Goal: Find specific page/section

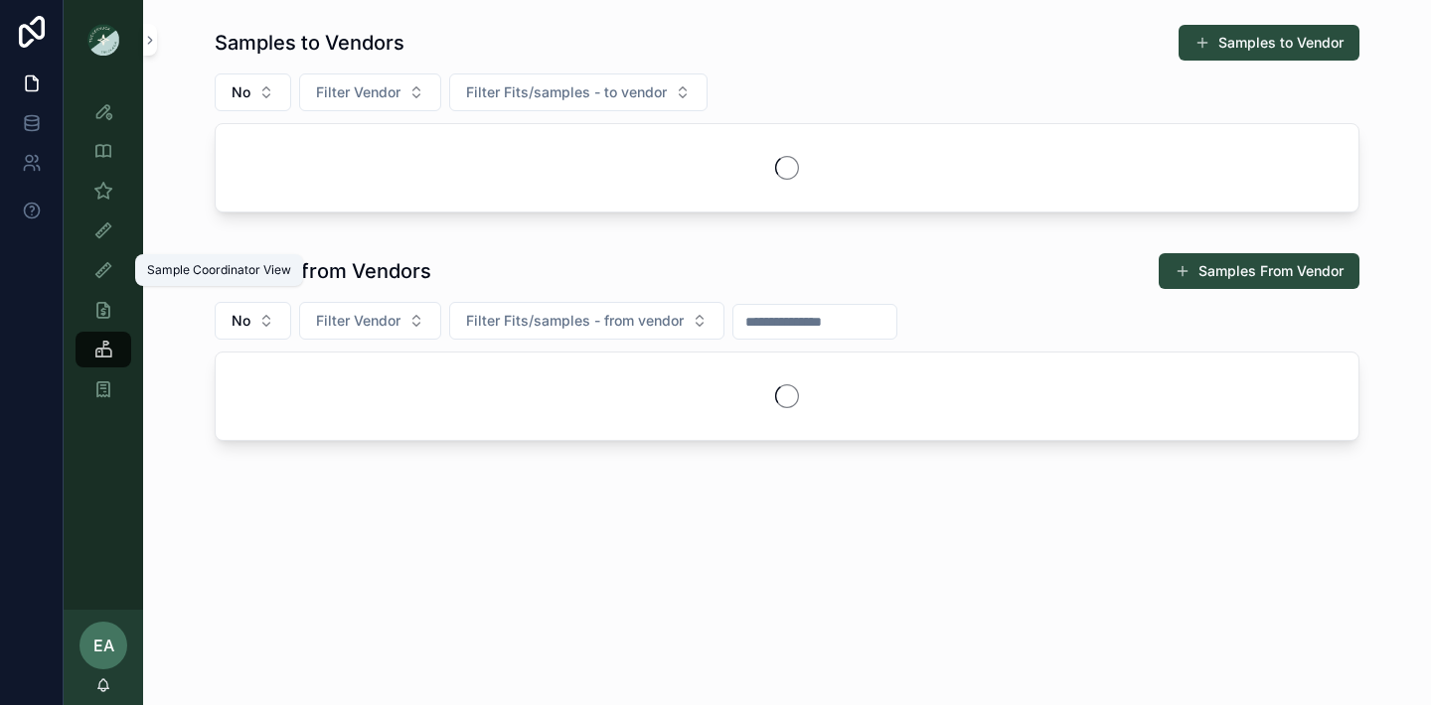
click at [95, 267] on icon "scrollable content" at bounding box center [103, 270] width 20 height 20
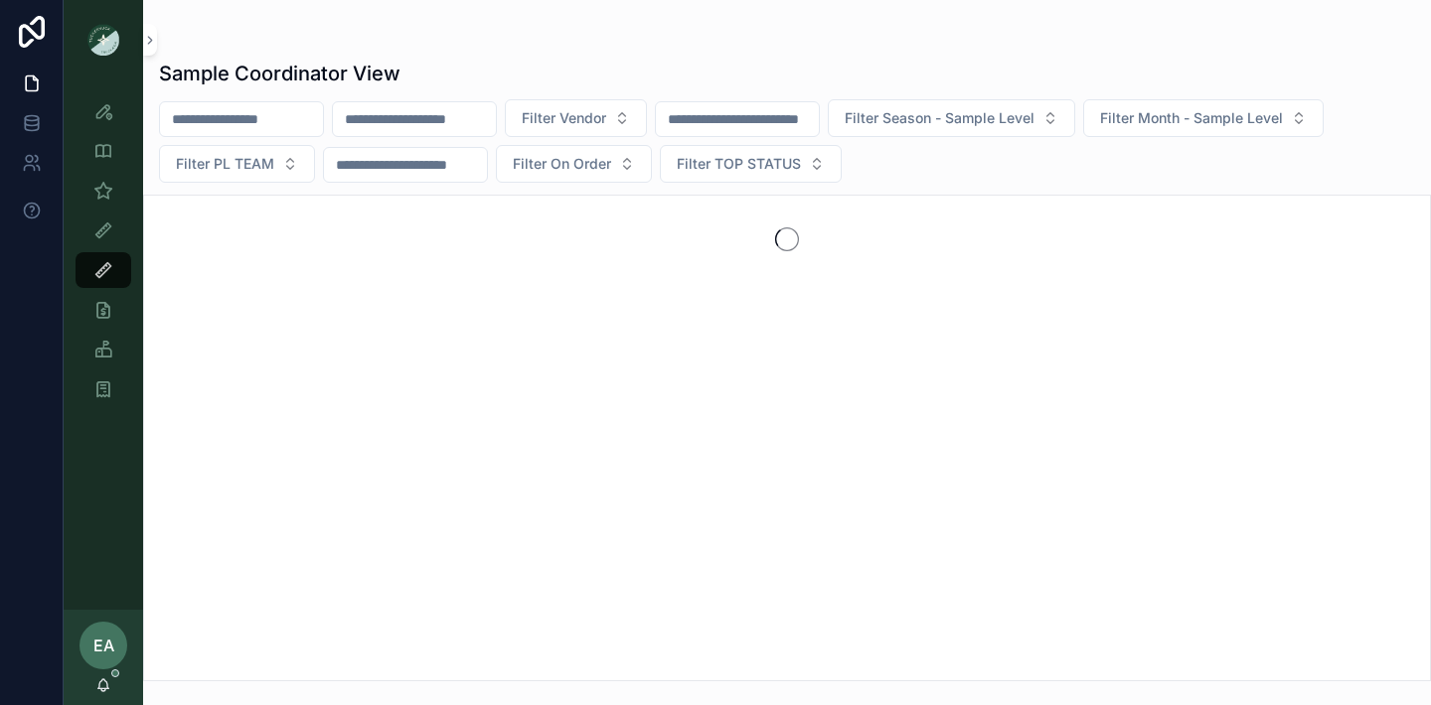
click at [438, 119] on input "scrollable content" at bounding box center [414, 119] width 163 height 28
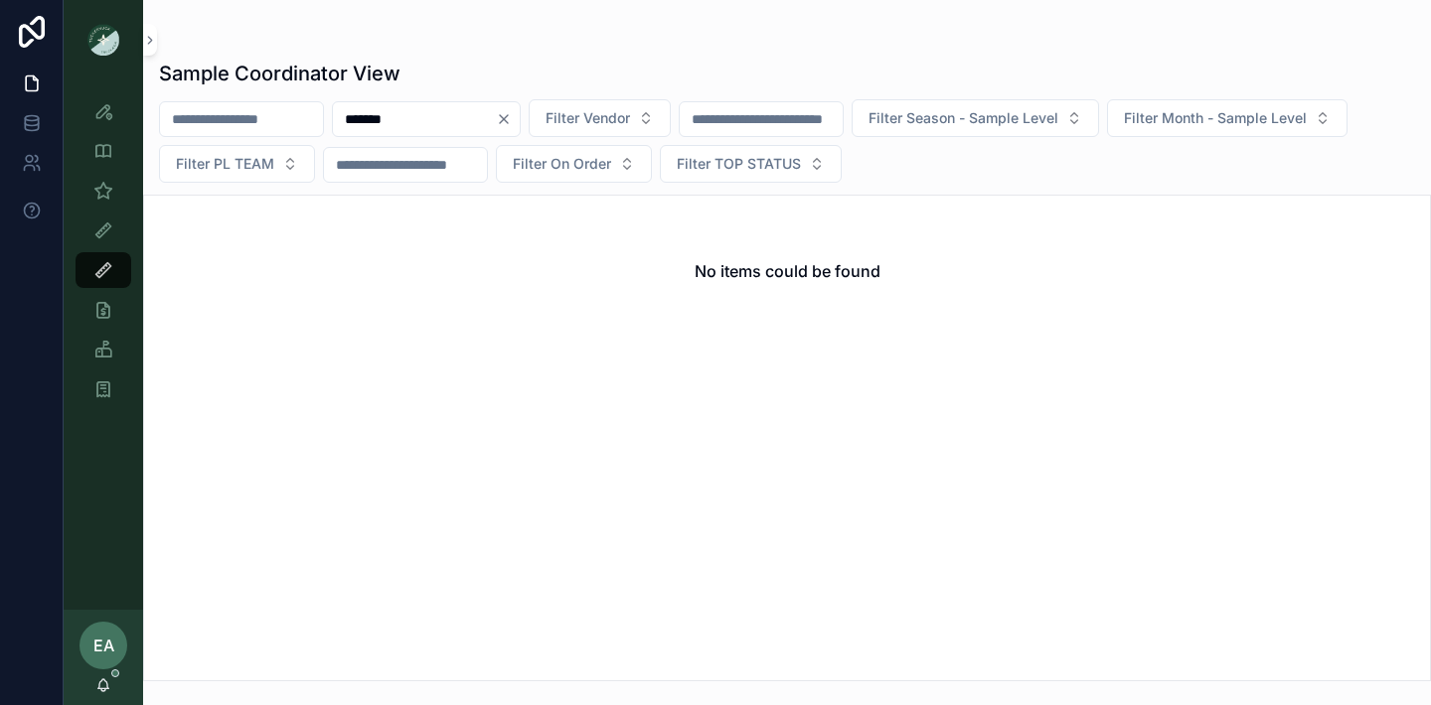
type input "*******"
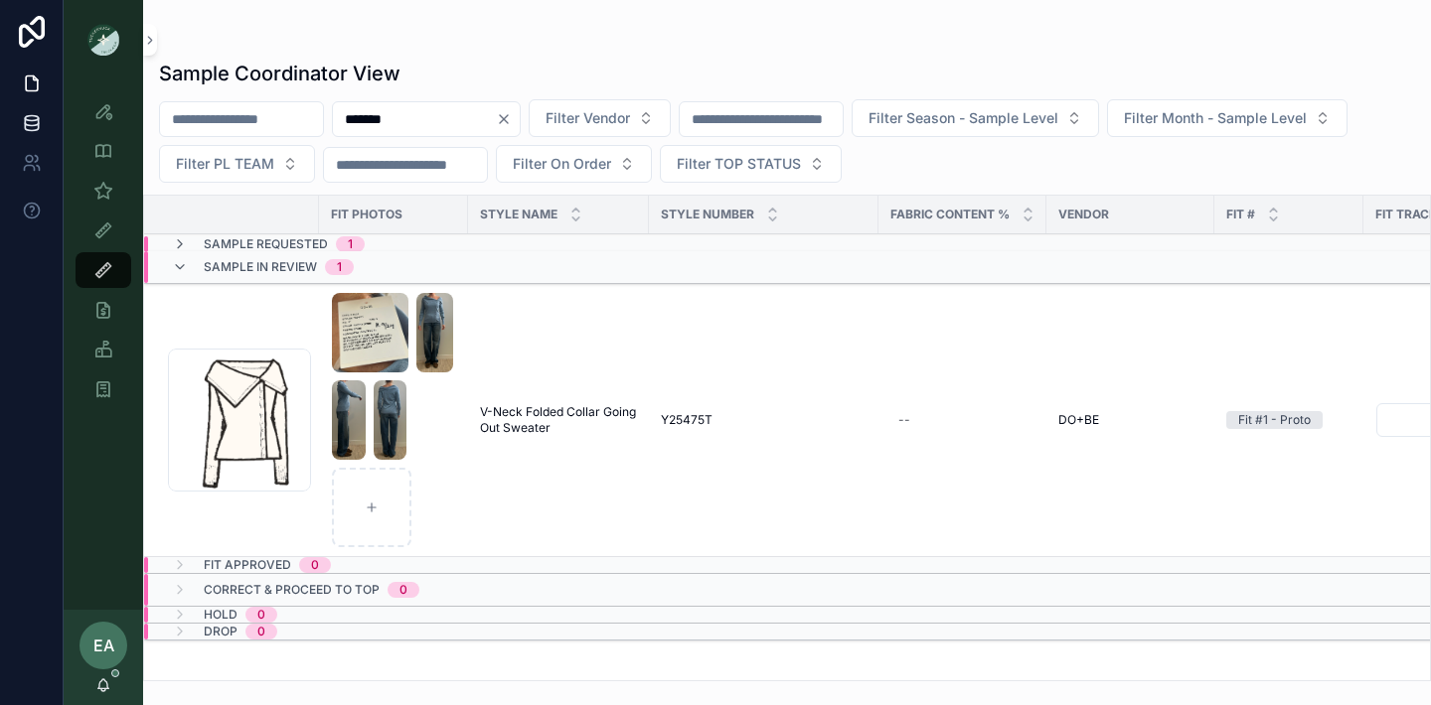
click at [31, 111] on link at bounding box center [31, 123] width 63 height 40
